Goal: Find specific page/section

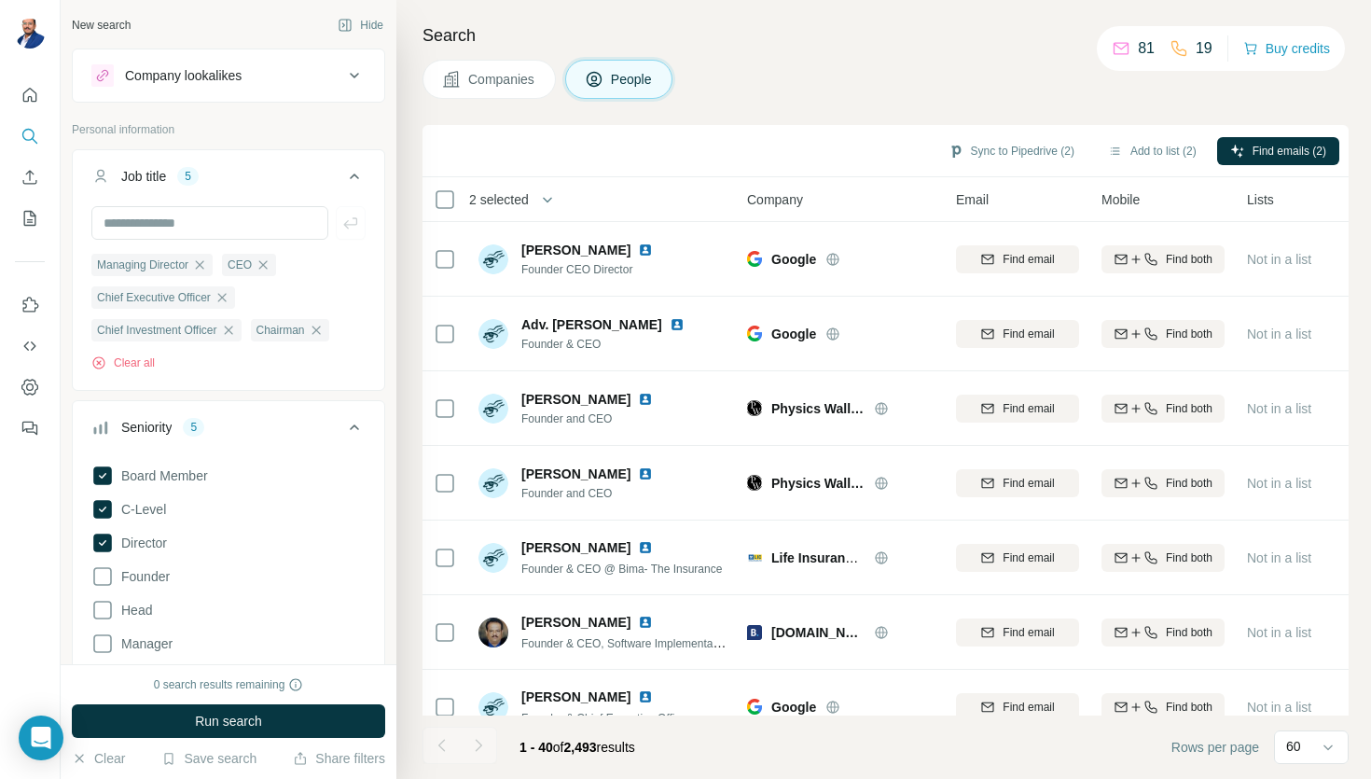
click at [272, 87] on button "Company lookalikes" at bounding box center [228, 75] width 311 height 45
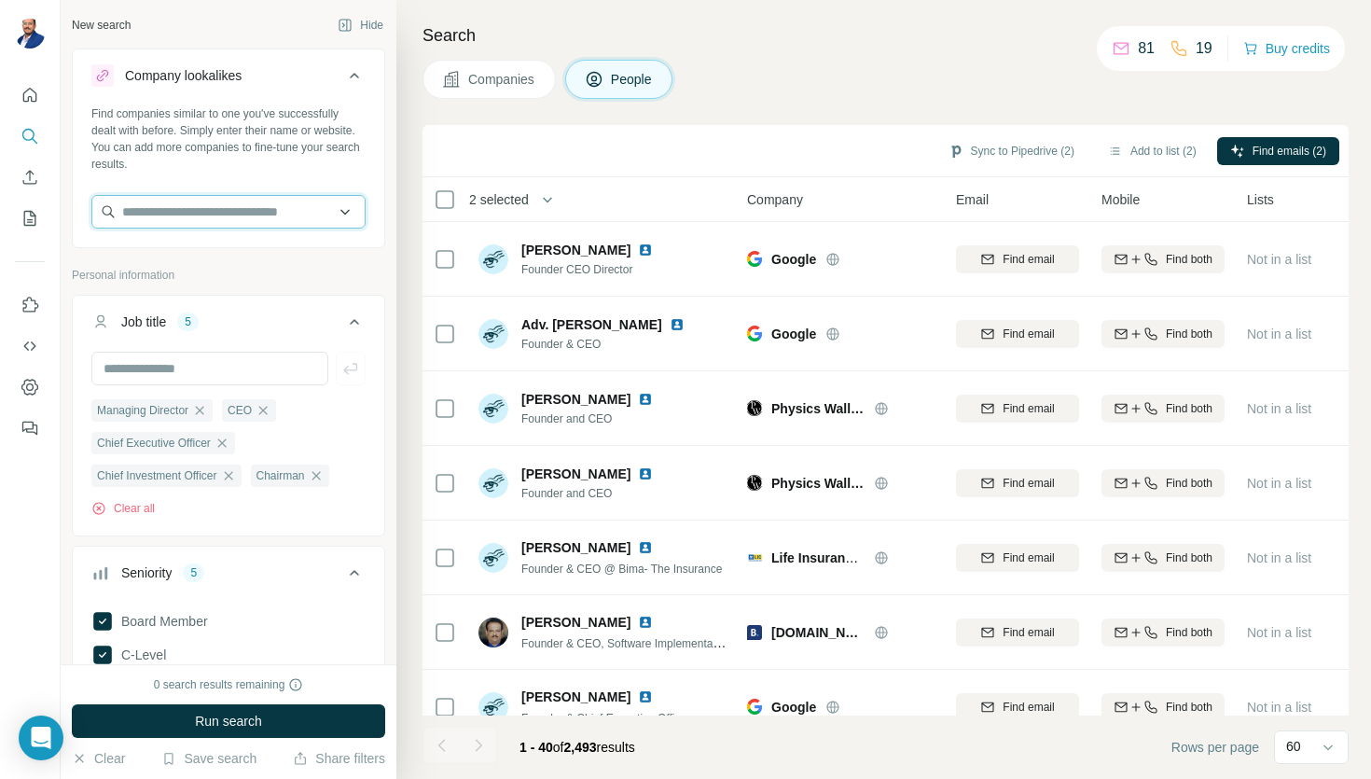
click at [215, 213] on input "text" at bounding box center [228, 212] width 274 height 34
click at [35, 103] on icon "Quick start" at bounding box center [30, 95] width 19 height 19
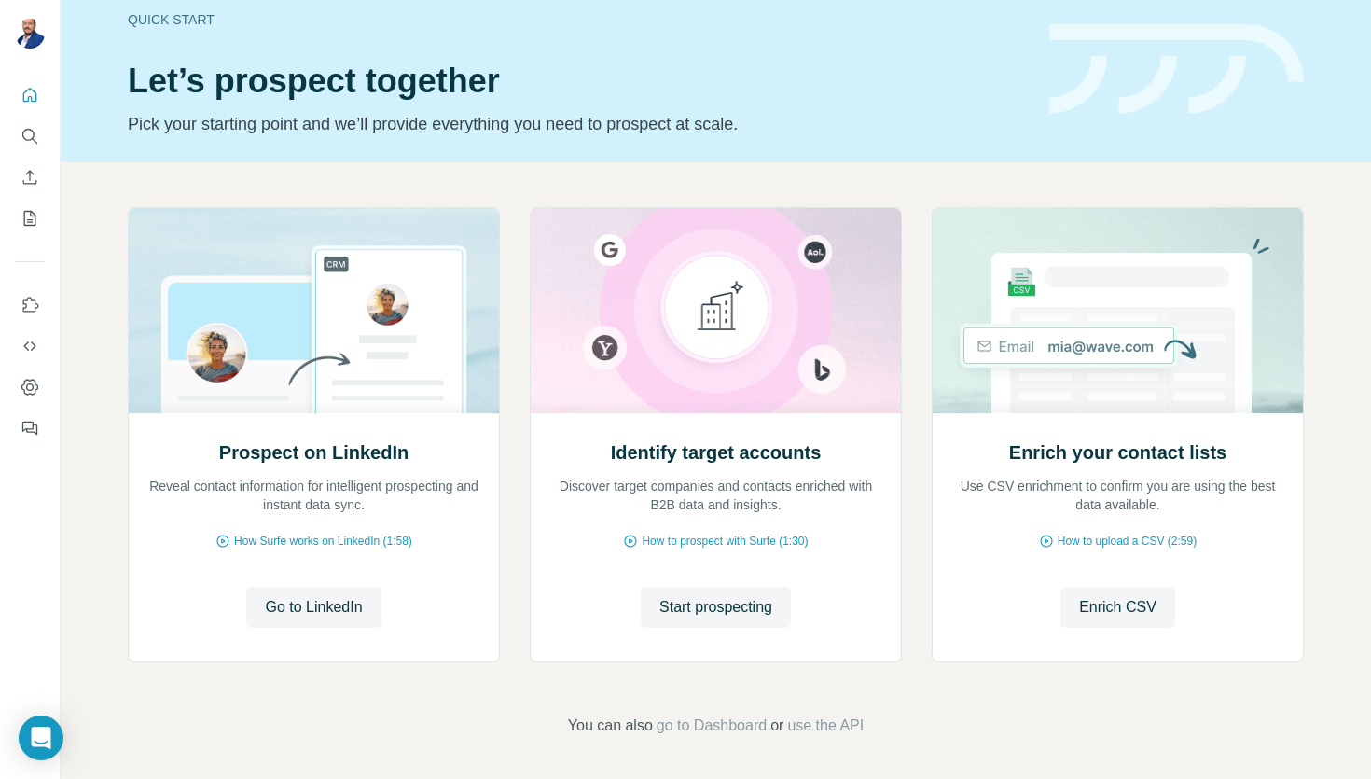
scroll to position [27, 0]
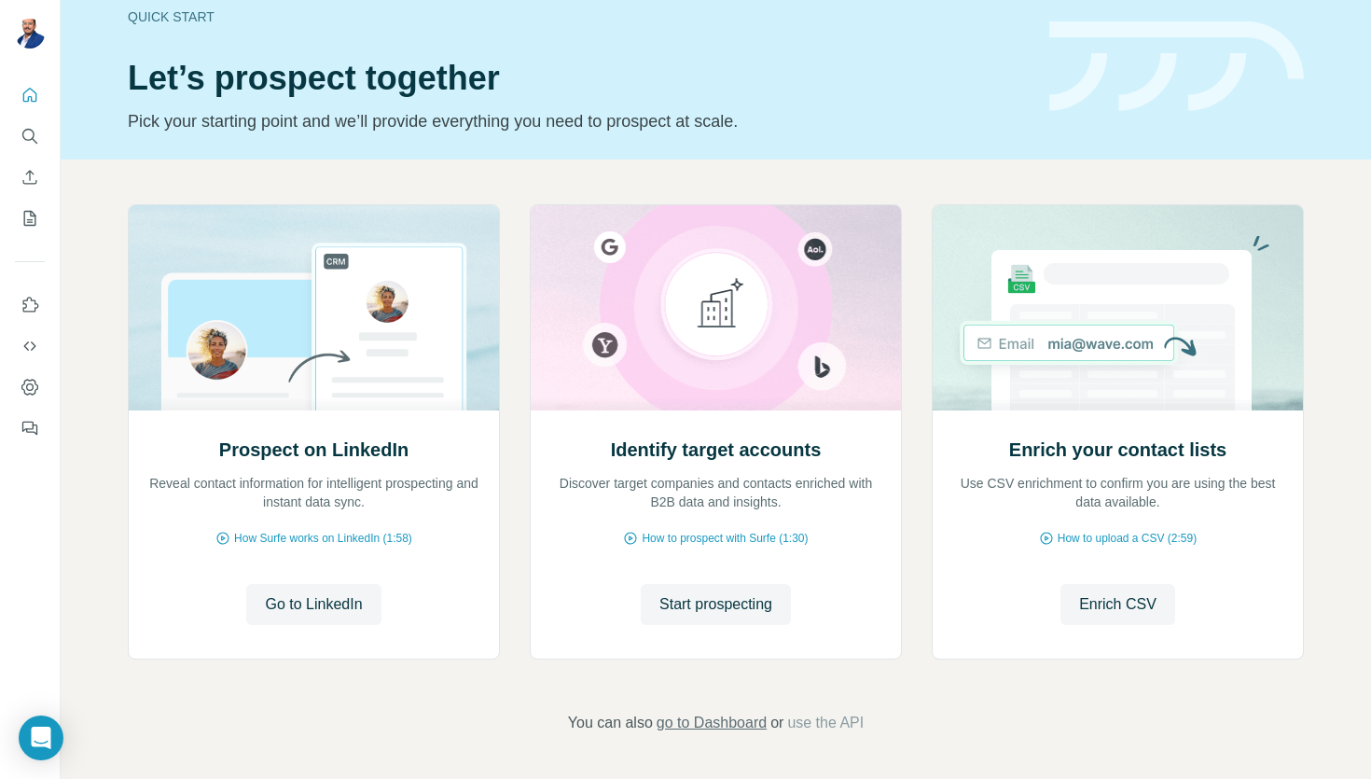
click at [731, 719] on span "go to Dashboard" at bounding box center [712, 723] width 110 height 22
click at [19, 135] on button "Search" at bounding box center [30, 136] width 30 height 34
